Goal: Navigation & Orientation: Understand site structure

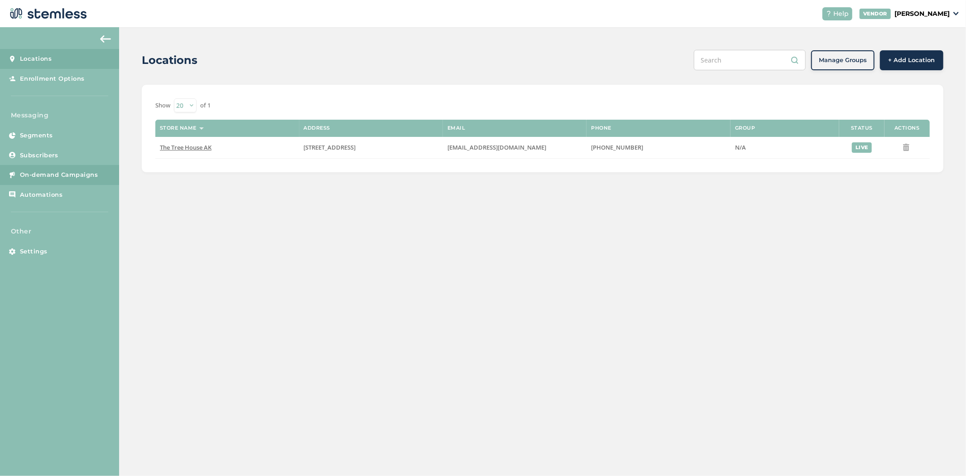
click at [59, 170] on span "On-demand Campaigns" at bounding box center [59, 174] width 78 height 9
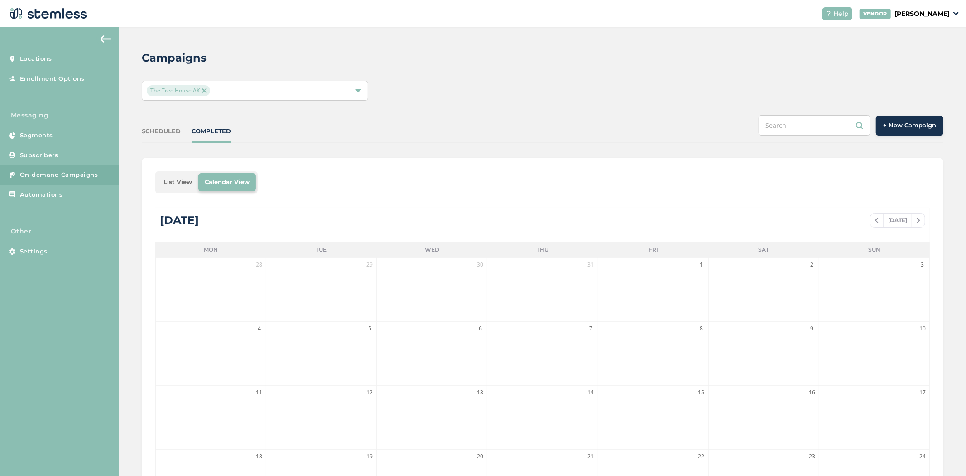
click at [885, 120] on button "+ New Campaign" at bounding box center [910, 126] width 68 height 20
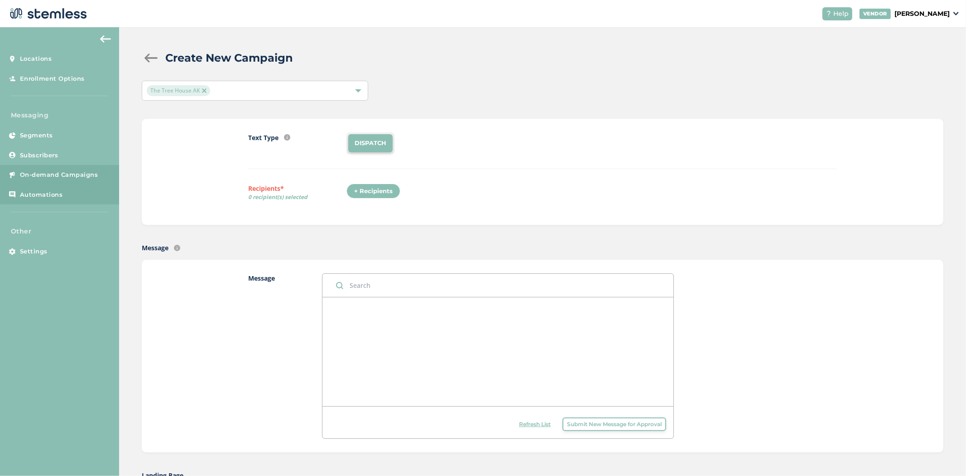
click at [57, 196] on span "Automations" at bounding box center [41, 194] width 43 height 9
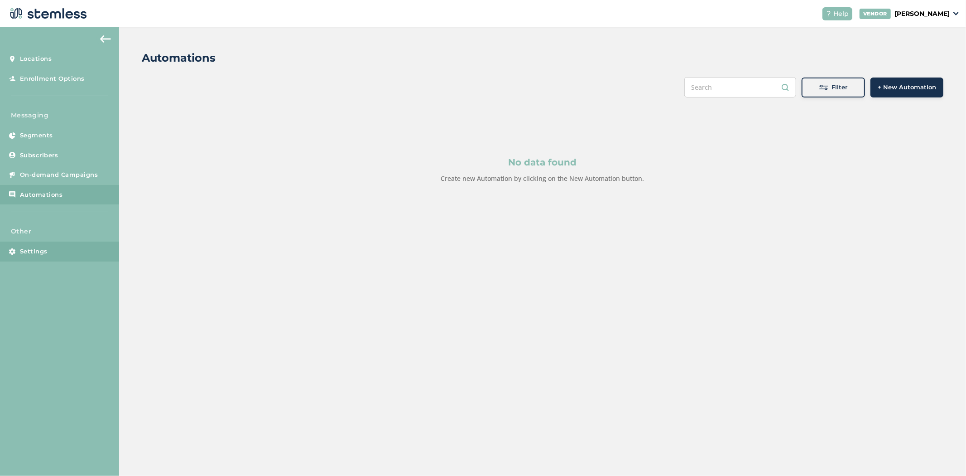
click at [53, 246] on link "Settings" at bounding box center [59, 251] width 119 height 20
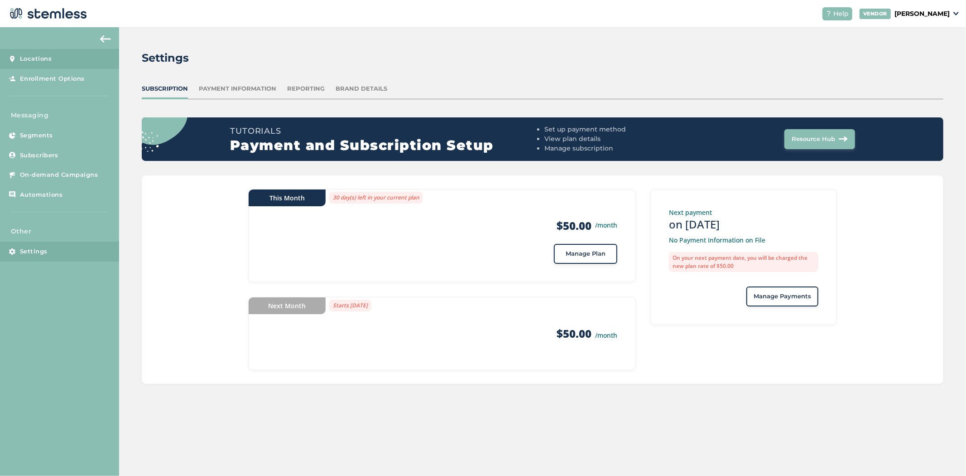
click at [73, 68] on link "Locations" at bounding box center [59, 59] width 119 height 20
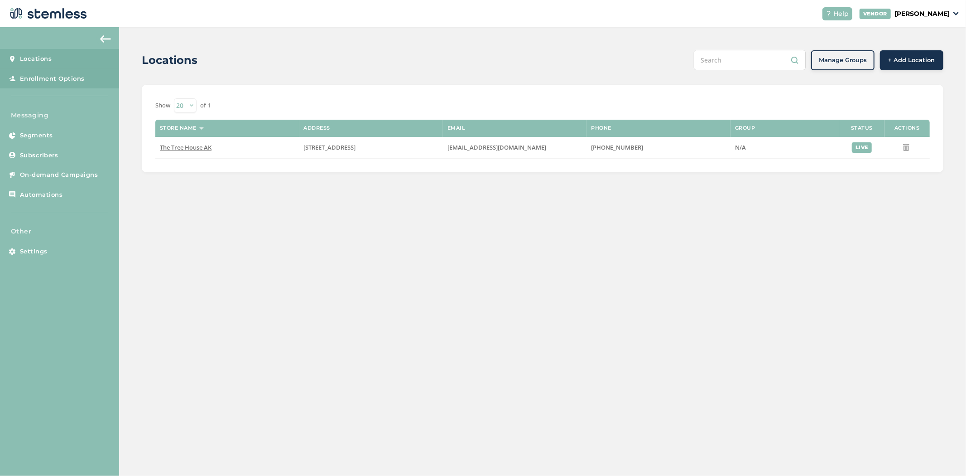
click at [94, 75] on link "Enrollment Options" at bounding box center [59, 79] width 119 height 20
